Goal: Task Accomplishment & Management: Complete application form

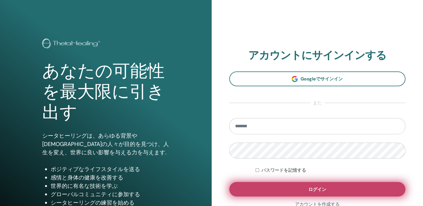
type input "**********"
click at [310, 187] on span "ログイン" at bounding box center [317, 190] width 18 height 6
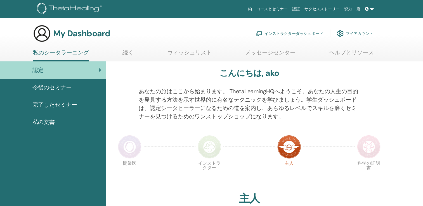
click at [309, 34] on link "インストラクターダッシュボード" at bounding box center [290, 33] width 68 height 12
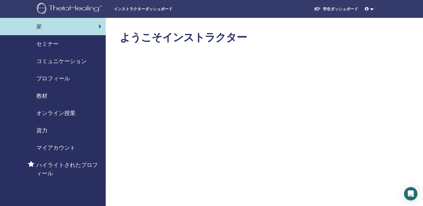
click at [39, 96] on span "教材" at bounding box center [41, 96] width 11 height 8
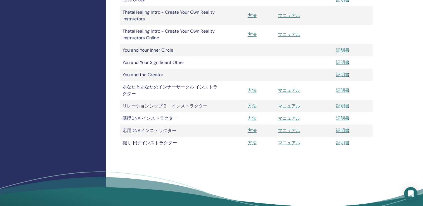
scroll to position [196, 0]
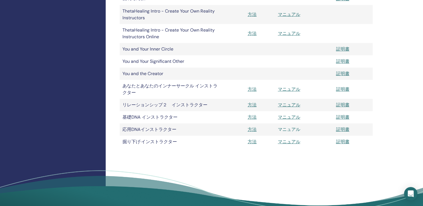
click at [290, 129] on link "マニュアル" at bounding box center [289, 130] width 22 height 6
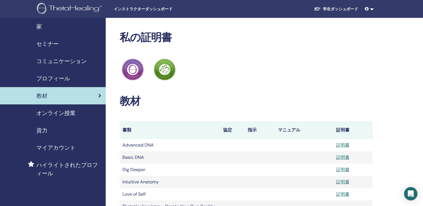
click at [40, 27] on span "家" at bounding box center [39, 26] width 6 height 8
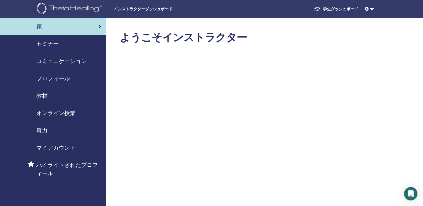
click at [50, 44] on span "セミナー" at bounding box center [47, 44] width 22 height 8
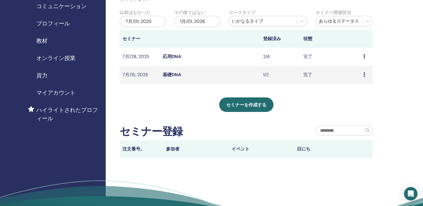
scroll to position [56, 0]
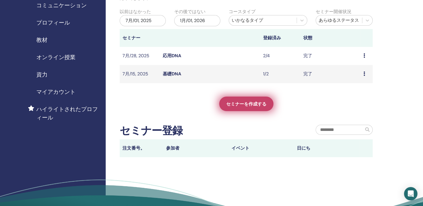
click at [256, 99] on link "セミナーを作成する" at bounding box center [246, 104] width 54 height 15
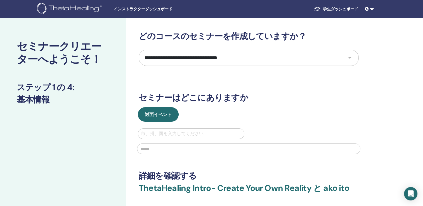
click at [350, 56] on select "**********" at bounding box center [249, 58] width 220 height 16
select select "*"
click at [139, 50] on select "**********" at bounding box center [249, 58] width 220 height 16
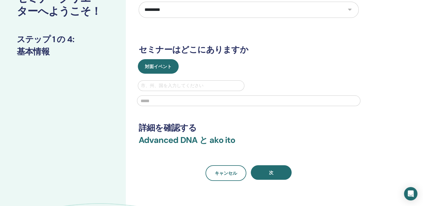
scroll to position [56, 0]
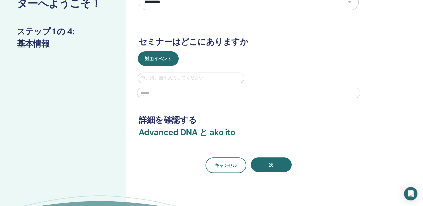
click at [172, 77] on div at bounding box center [191, 78] width 100 height 8
type input "*****"
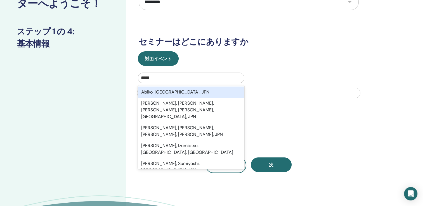
click at [179, 91] on div "Abiko, [GEOGRAPHIC_DATA], JPN" at bounding box center [191, 92] width 107 height 11
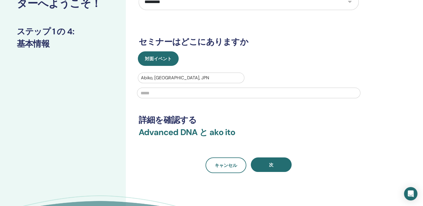
click at [178, 94] on input "text" at bounding box center [248, 93] width 223 height 11
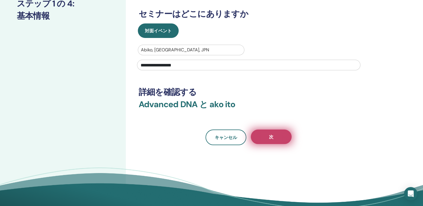
type input "**********"
click at [273, 133] on button "次" at bounding box center [271, 137] width 41 height 15
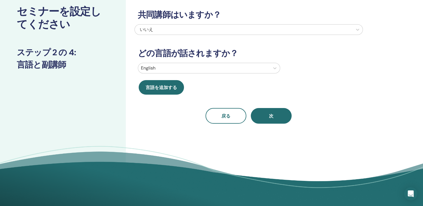
scroll to position [0, 0]
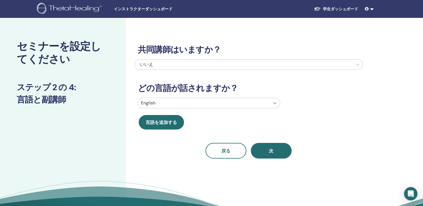
click at [274, 103] on icon at bounding box center [274, 103] width 3 height 2
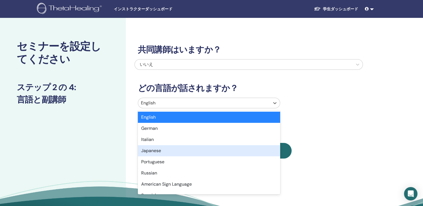
click at [206, 151] on div "Japanese" at bounding box center [209, 150] width 142 height 11
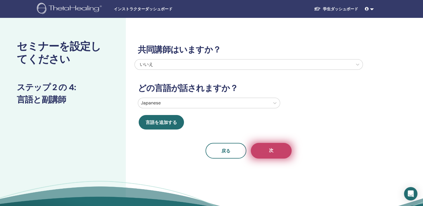
click at [268, 150] on button "次" at bounding box center [271, 151] width 41 height 16
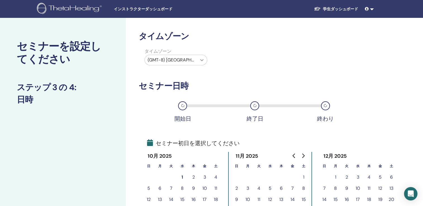
click at [202, 61] on icon at bounding box center [202, 60] width 6 height 6
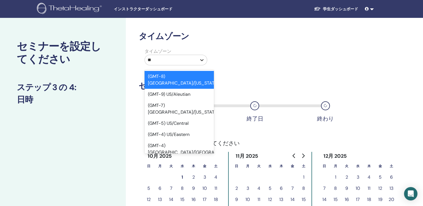
type input "*"
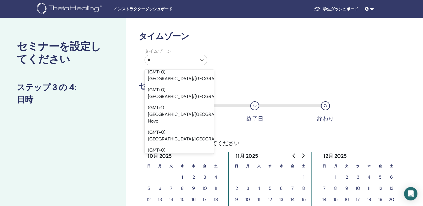
scroll to position [252, 0]
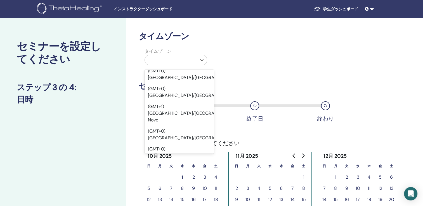
click at [191, 59] on div at bounding box center [171, 60] width 46 height 8
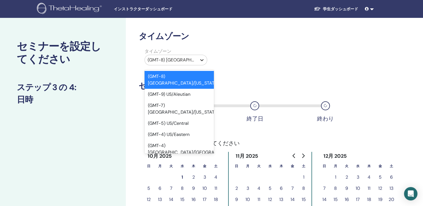
click at [201, 59] on icon at bounding box center [202, 60] width 6 height 6
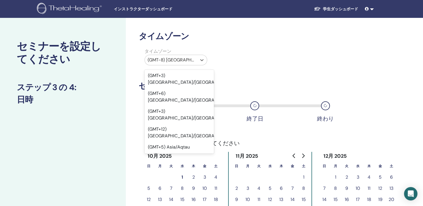
scroll to position [4725, 0]
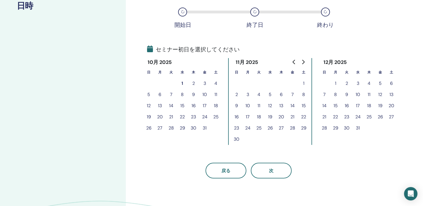
scroll to position [112, 0]
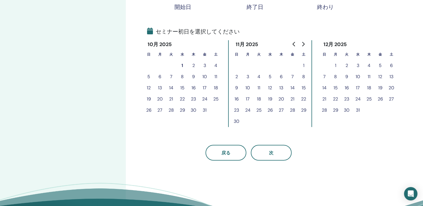
click at [192, 65] on button "2" at bounding box center [193, 65] width 11 height 11
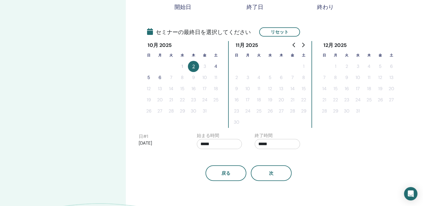
click at [216, 66] on button "4" at bounding box center [215, 66] width 11 height 11
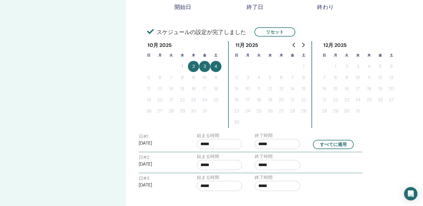
click at [261, 143] on input "*****" at bounding box center [277, 144] width 45 height 10
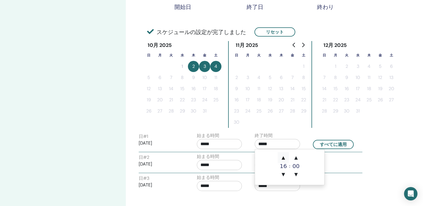
click at [282, 159] on span "▲" at bounding box center [283, 157] width 11 height 11
click at [296, 159] on span "▲" at bounding box center [295, 157] width 11 height 11
type input "*****"
click at [332, 140] on button "すべてに適用" at bounding box center [333, 144] width 41 height 9
type input "*****"
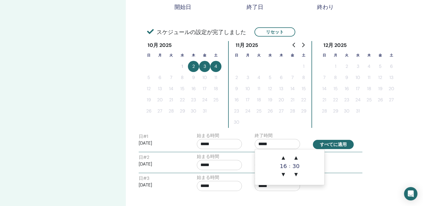
type input "*****"
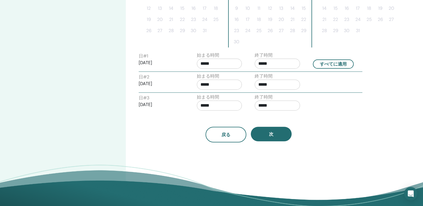
scroll to position [196, 0]
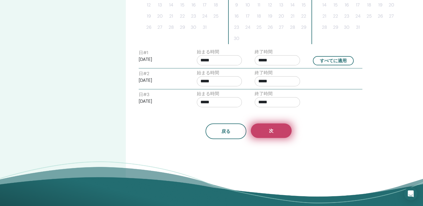
click at [271, 131] on span "次" at bounding box center [271, 131] width 4 height 6
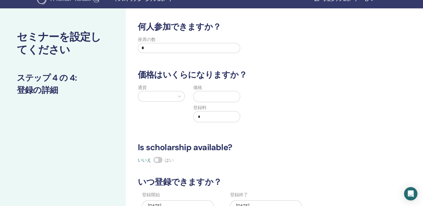
scroll to position [0, 0]
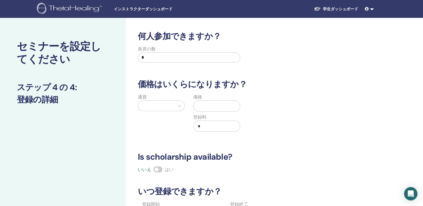
click at [153, 55] on input "*" at bounding box center [189, 58] width 102 height 10
type input "*"
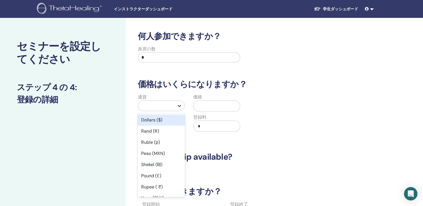
click at [179, 106] on icon at bounding box center [179, 106] width 3 height 2
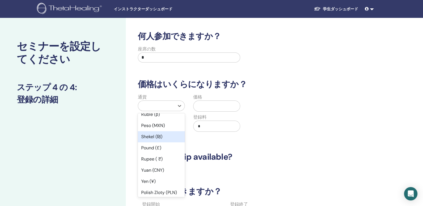
scroll to position [56, 0]
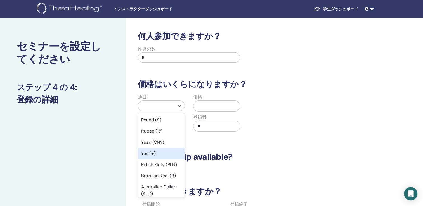
click at [150, 154] on div "Yen (¥)" at bounding box center [161, 153] width 47 height 11
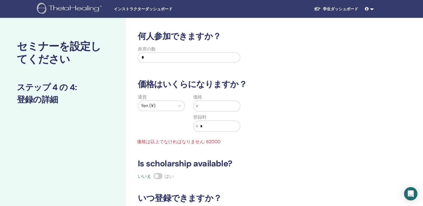
click at [217, 105] on input "text" at bounding box center [219, 106] width 42 height 11
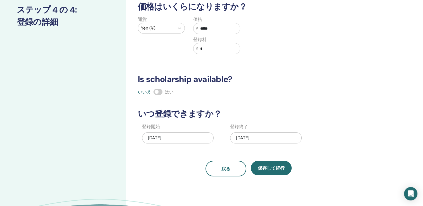
scroll to position [112, 0]
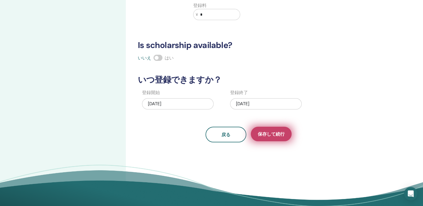
type input "*****"
click at [271, 130] on button "保存して続行" at bounding box center [271, 134] width 41 height 15
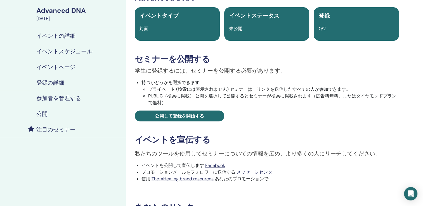
scroll to position [28, 0]
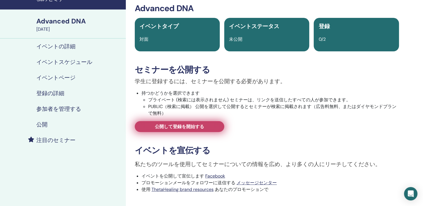
click at [201, 131] on link "公開して登録を開始する" at bounding box center [179, 126] width 89 height 11
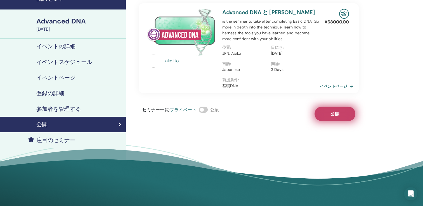
click at [330, 111] on button "公開" at bounding box center [335, 114] width 41 height 15
